Goal: Information Seeking & Learning: Find specific fact

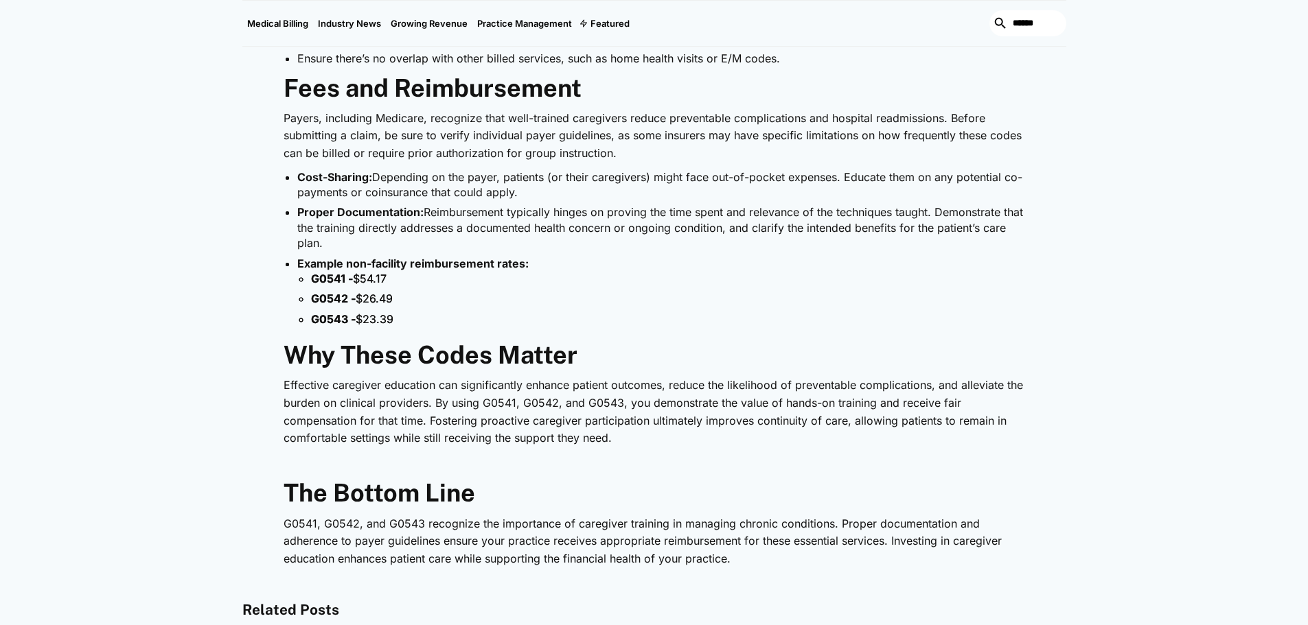
scroll to position [1789, 0]
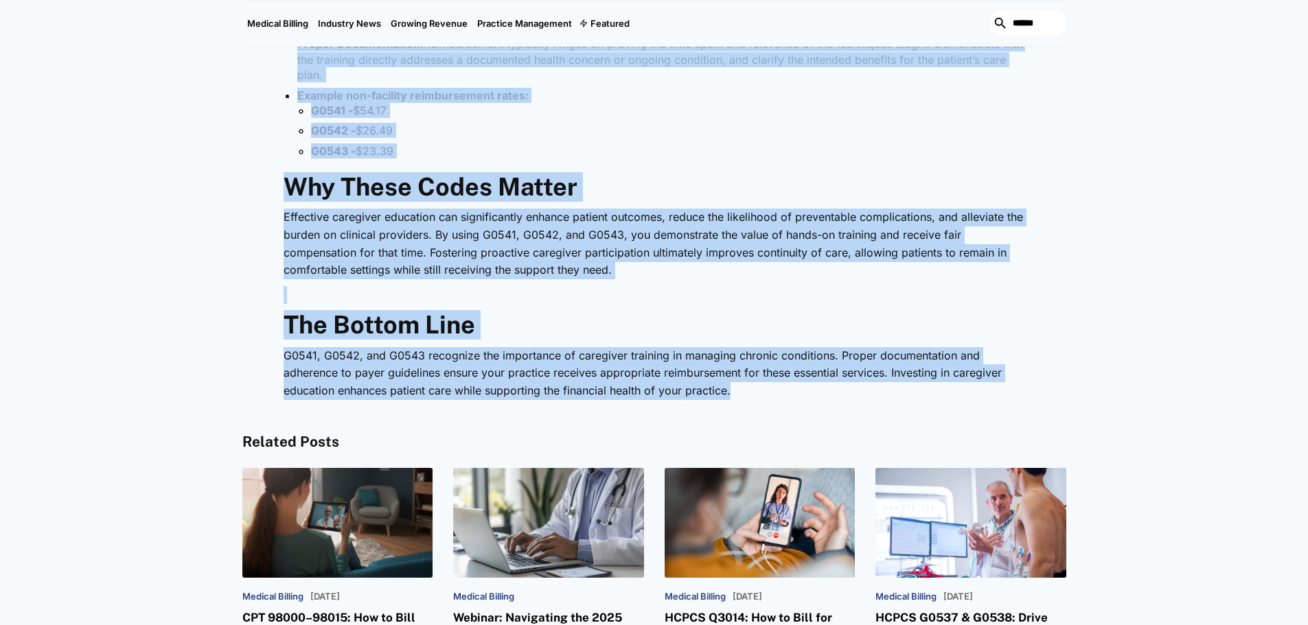
drag, startPoint x: 288, startPoint y: 273, endPoint x: 788, endPoint y: 406, distance: 517.2
copy div "What Are G0541, G0542, and G0543? G0541: Covers the first 30 minutes of face-to…"
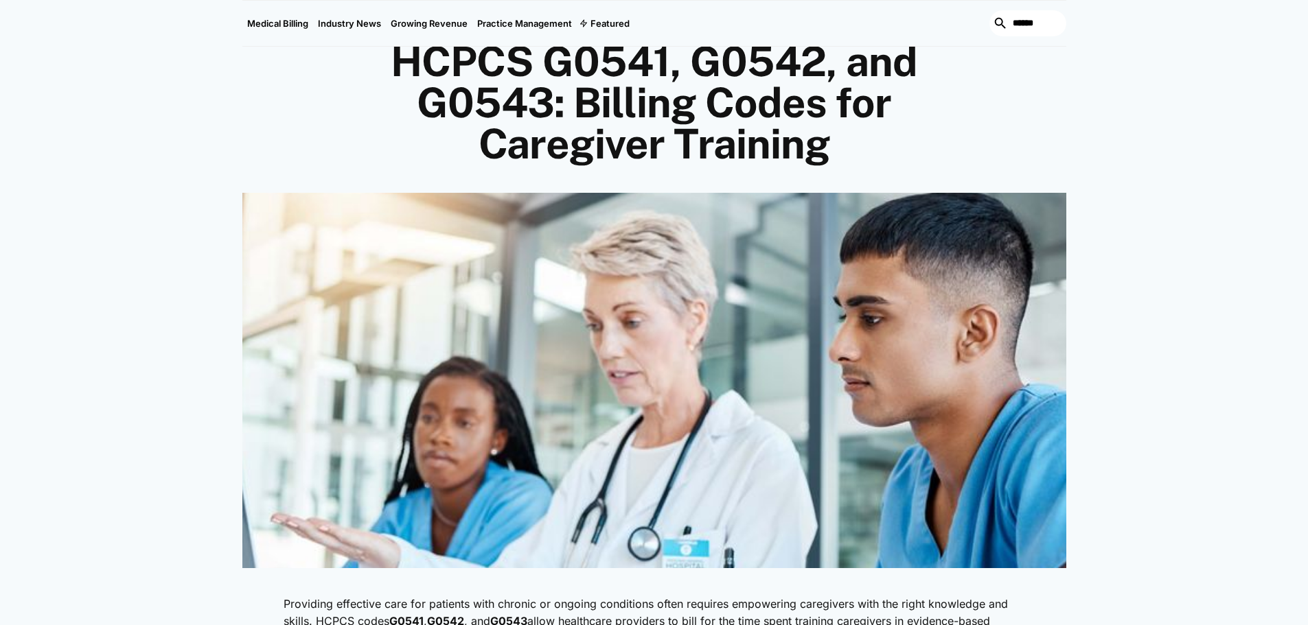
scroll to position [141, 0]
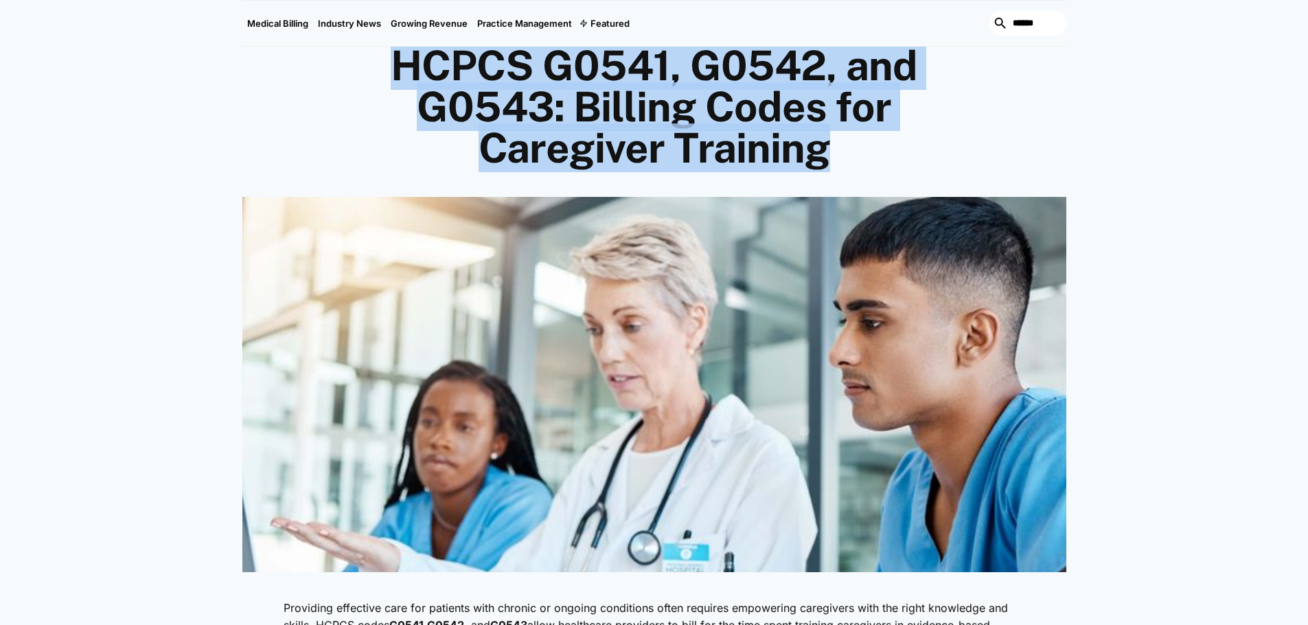
drag, startPoint x: 402, startPoint y: 65, endPoint x: 910, endPoint y: 169, distance: 518.5
click at [910, 169] on h1 "HCPCS G0541, G0542, and G0543: Billing Codes for Caregiver Training" at bounding box center [654, 107] width 659 height 124
copy h1 "HCPCS G0541, G0542, and G0543: Billing Codes for Caregiver Training"
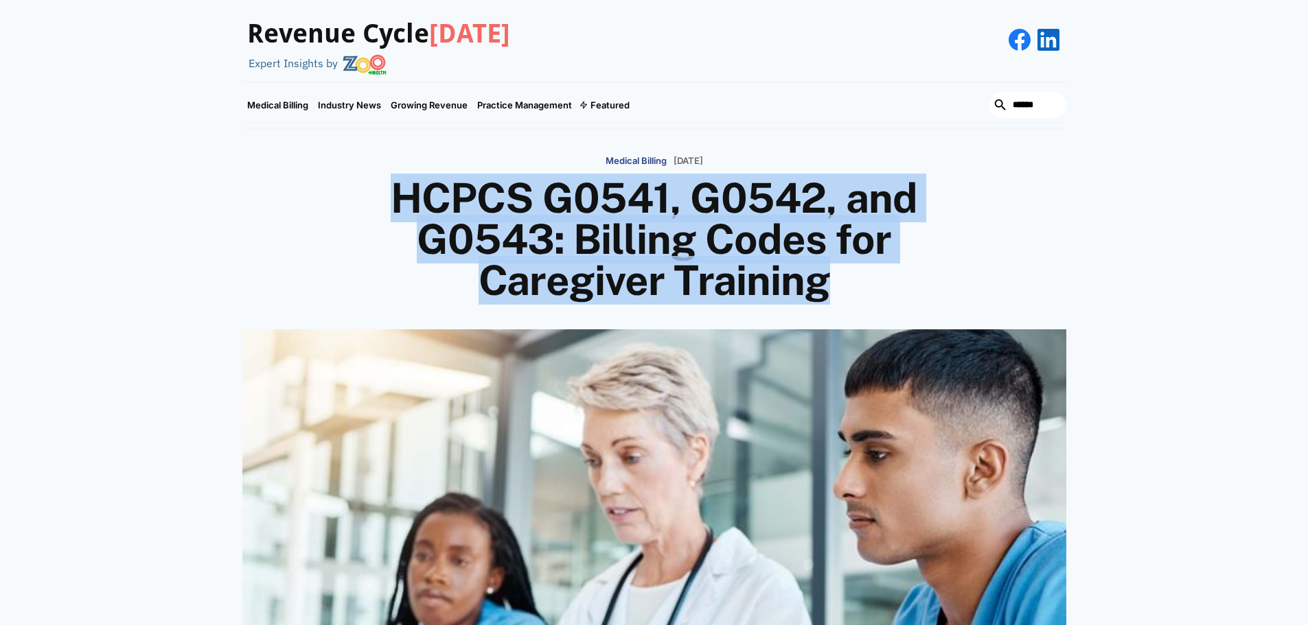
scroll to position [0, 0]
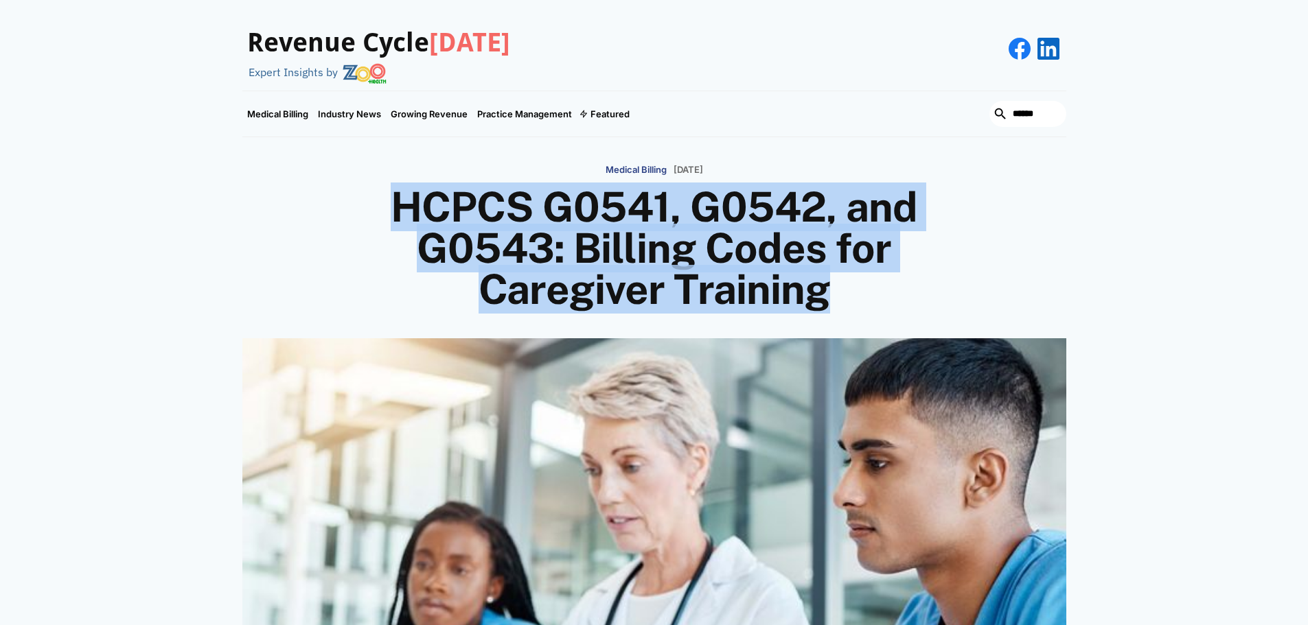
click at [332, 249] on h1 "HCPCS G0541, G0542, and G0543: Billing Codes for Caregiver Training" at bounding box center [654, 249] width 659 height 124
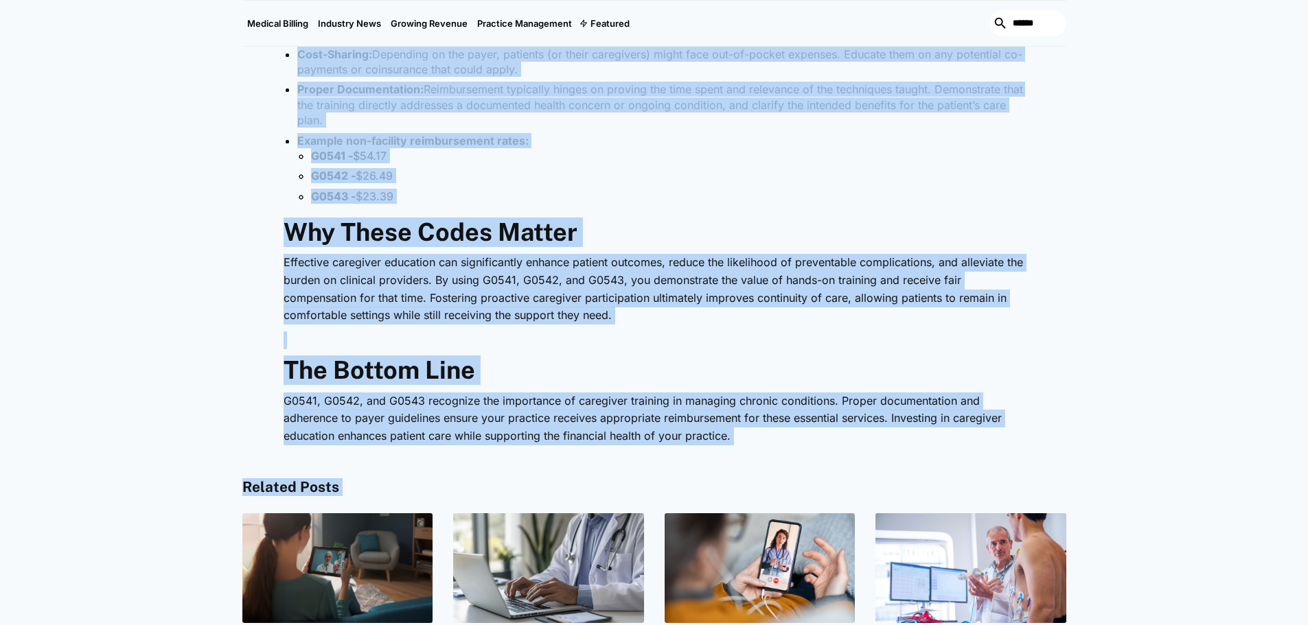
scroll to position [1832, 0]
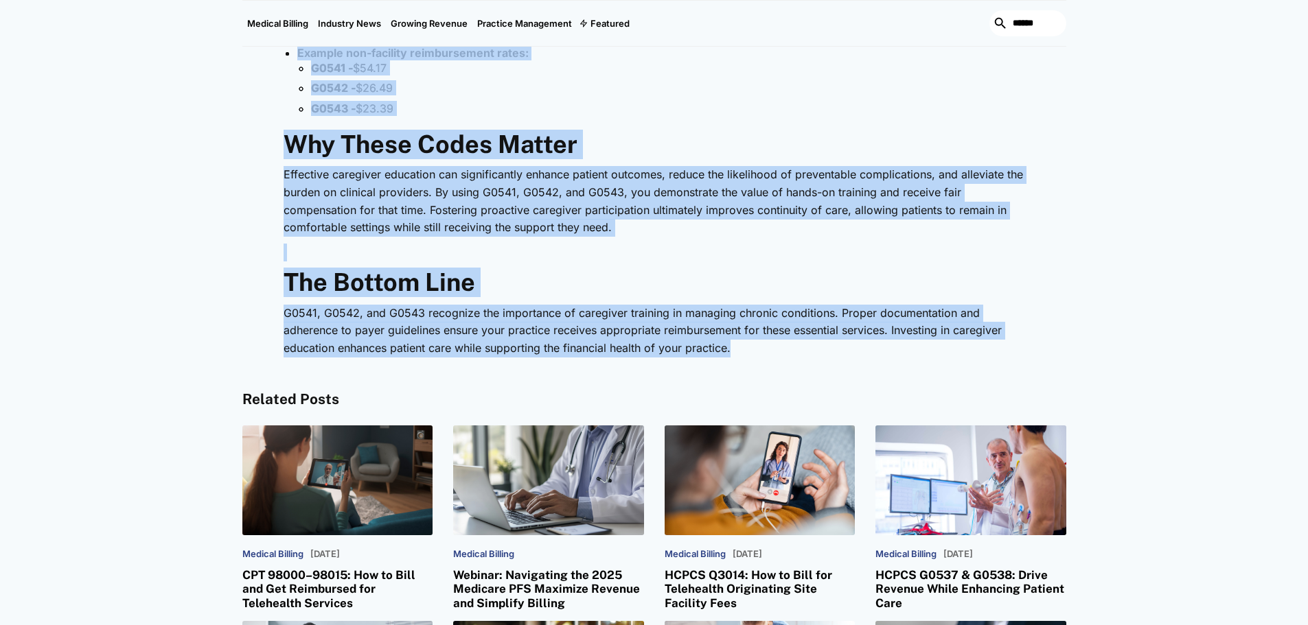
drag, startPoint x: 398, startPoint y: 207, endPoint x: 1014, endPoint y: 349, distance: 631.8
copy div "LOREM I7823, D8290, sit A5301: Consect Adipi eli Seddoeius Temporin Utlaboree d…"
